Goal: Task Accomplishment & Management: Use online tool/utility

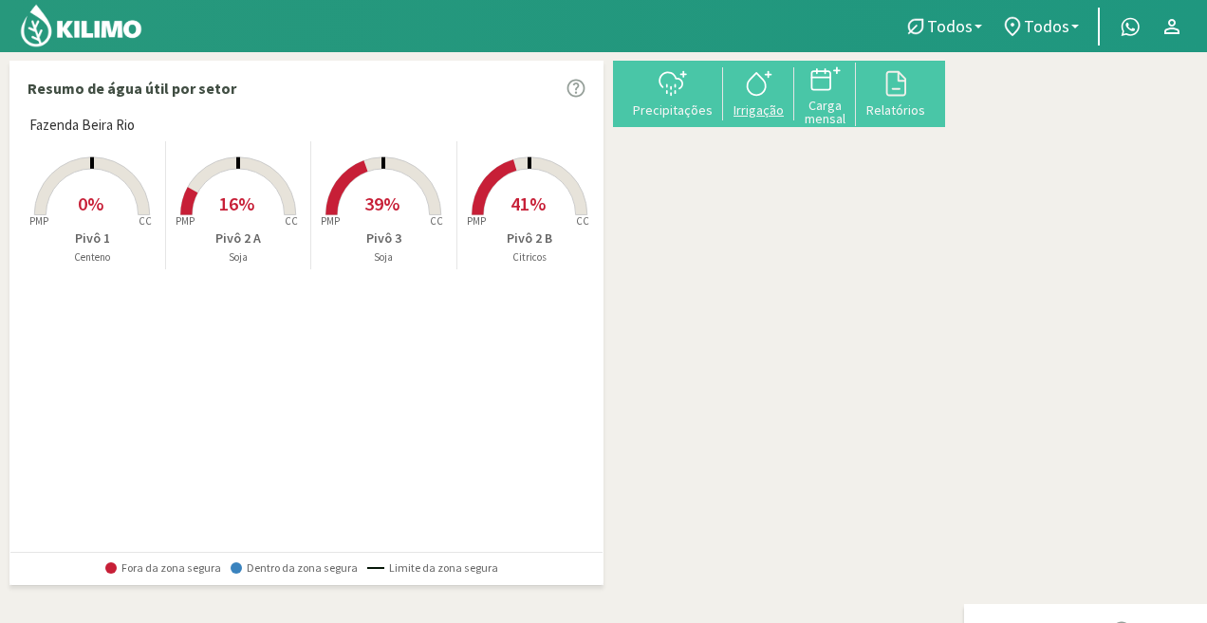
click at [774, 87] on icon at bounding box center [759, 83] width 30 height 30
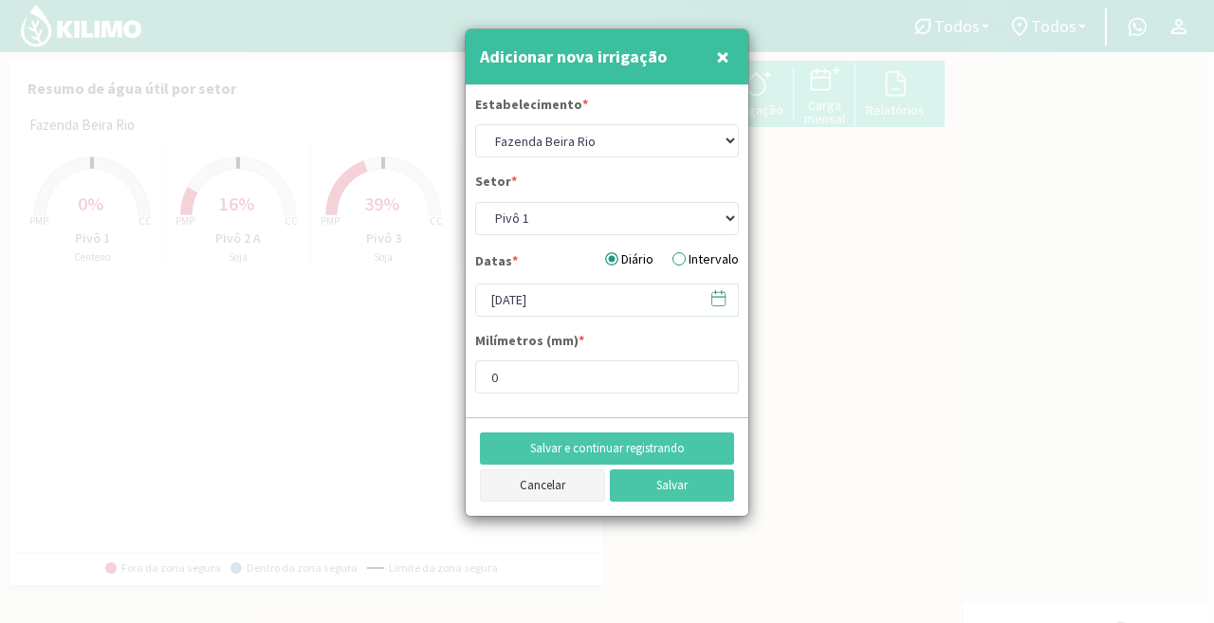
drag, startPoint x: 821, startPoint y: 193, endPoint x: 574, endPoint y: 479, distance: 378.6
click at [574, 479] on button "Cancelar" at bounding box center [542, 486] width 125 height 32
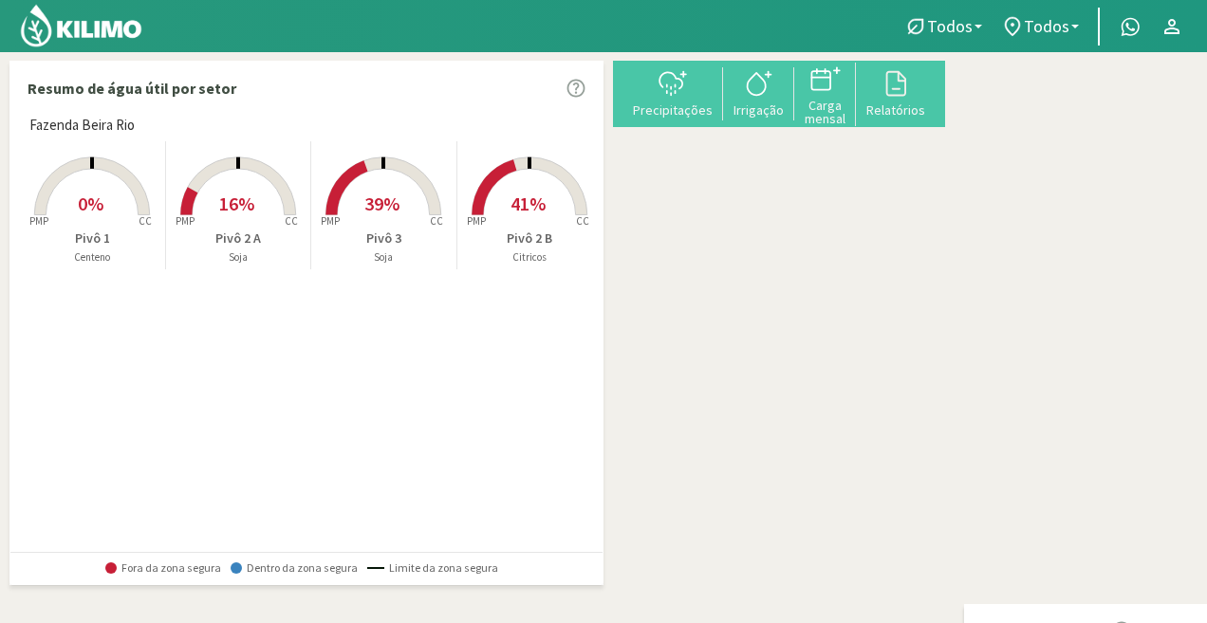
click at [516, 220] on rect at bounding box center [529, 217] width 152 height 152
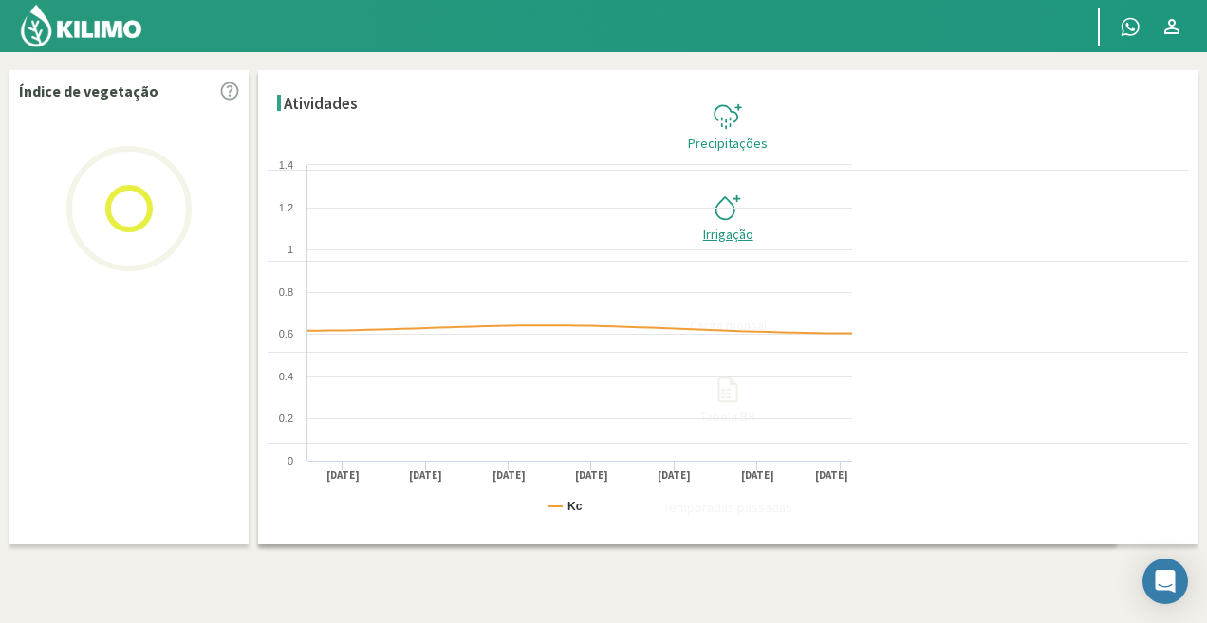
select select "2: Object"
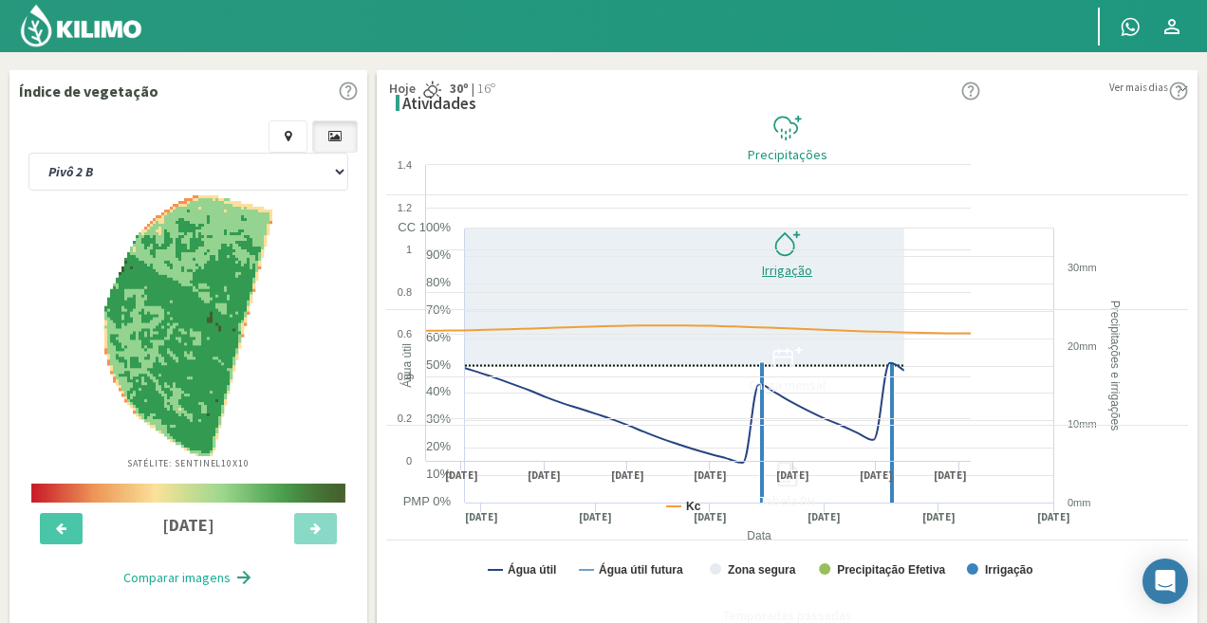
type input "25"
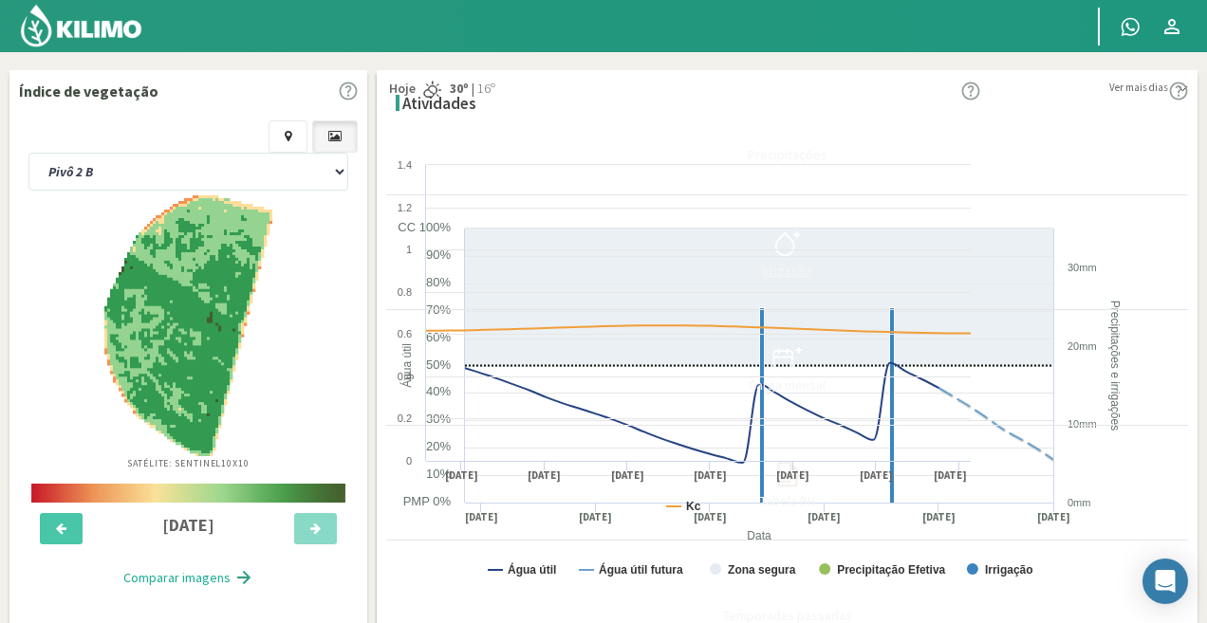
click at [803, 231] on icon at bounding box center [787, 244] width 30 height 30
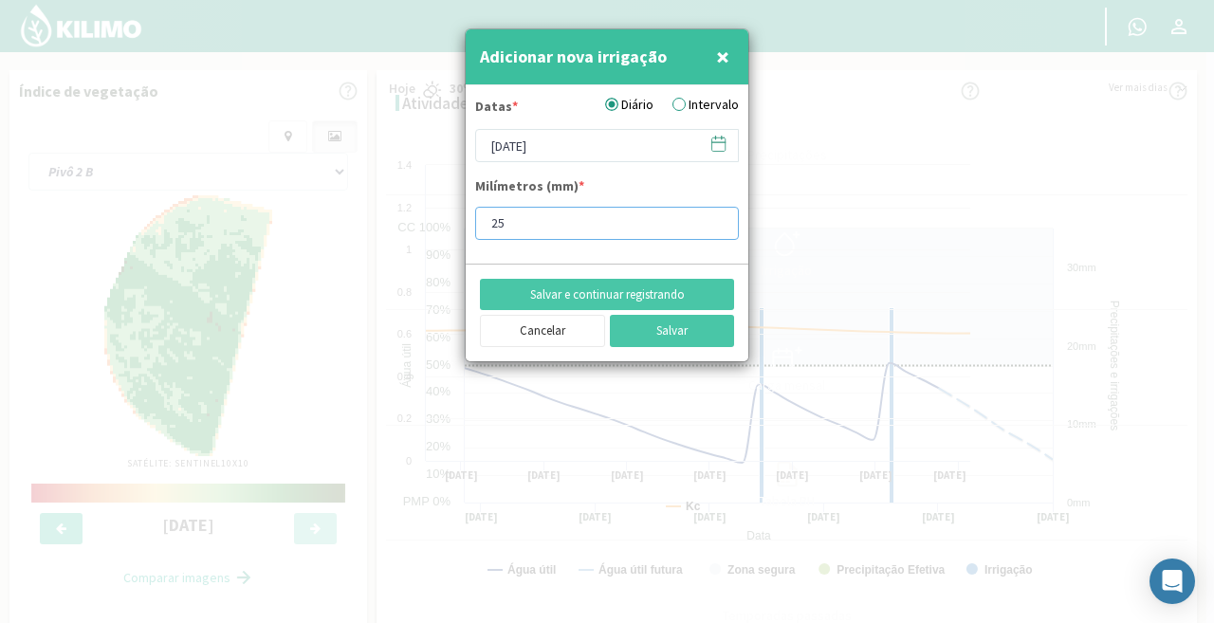
click at [618, 231] on input "25" at bounding box center [607, 223] width 264 height 33
click at [669, 332] on button "Salvar" at bounding box center [672, 331] width 125 height 32
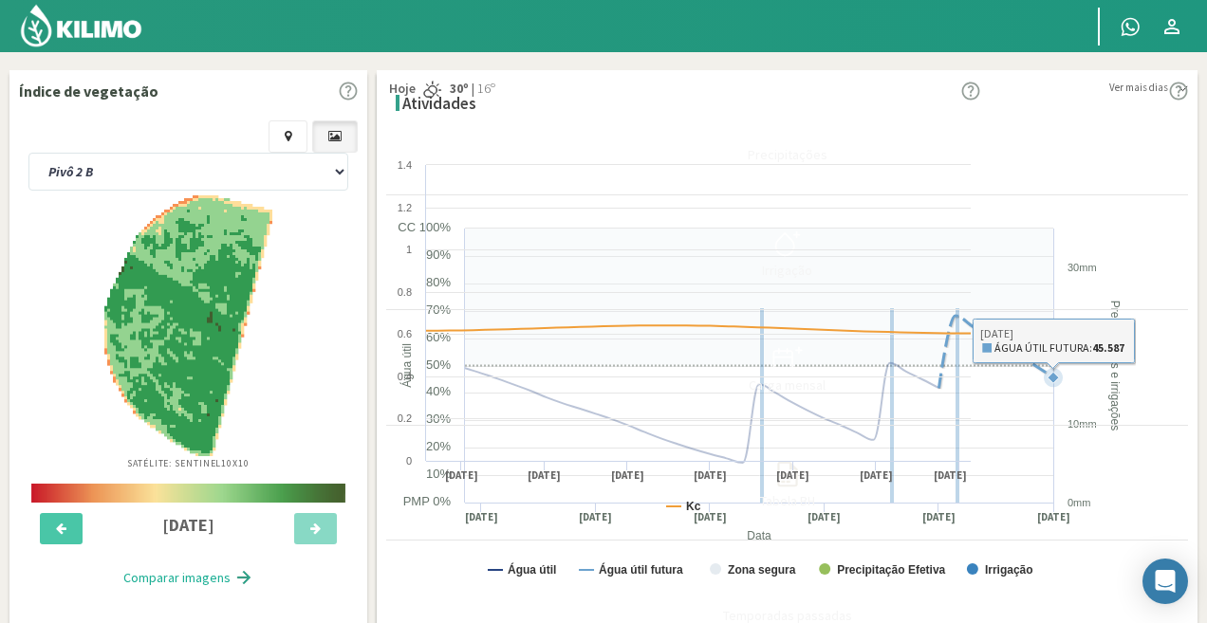
click at [878, 372] on icon at bounding box center [872, 365] width 11 height 11
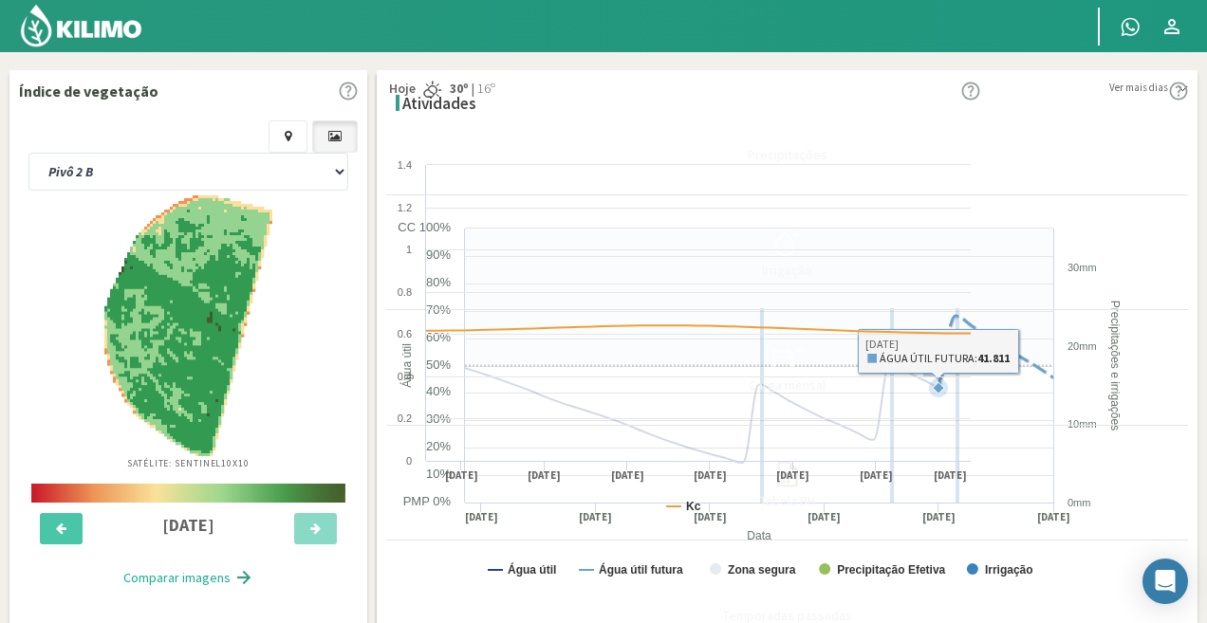
drag, startPoint x: 803, startPoint y: 464, endPoint x: 823, endPoint y: 422, distance: 46.7
click at [823, 422] on g at bounding box center [759, 366] width 589 height 275
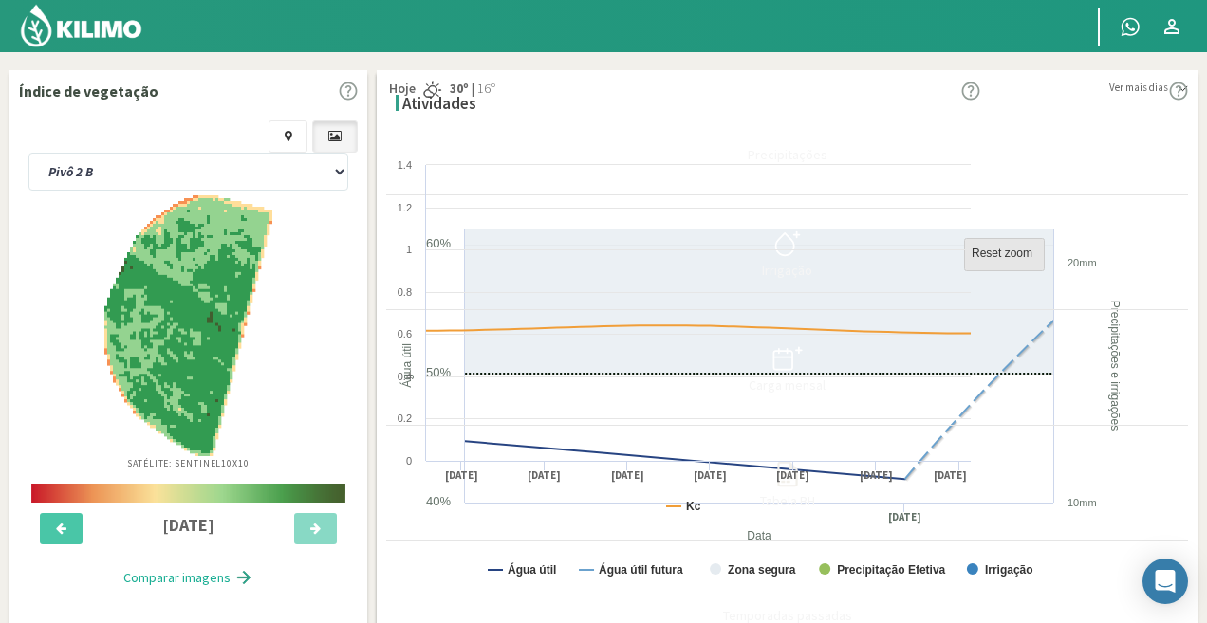
click at [971, 260] on text "Reset zoom" at bounding box center [1001, 253] width 61 height 13
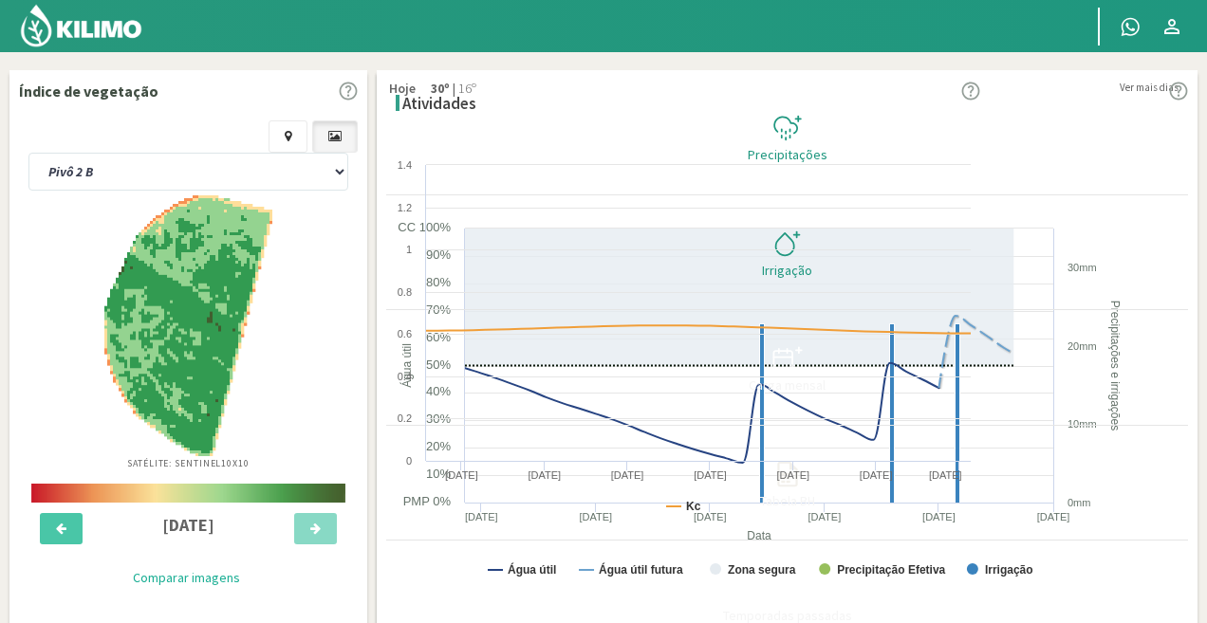
select select "2: Object"
